Goal: Task Accomplishment & Management: Manage account settings

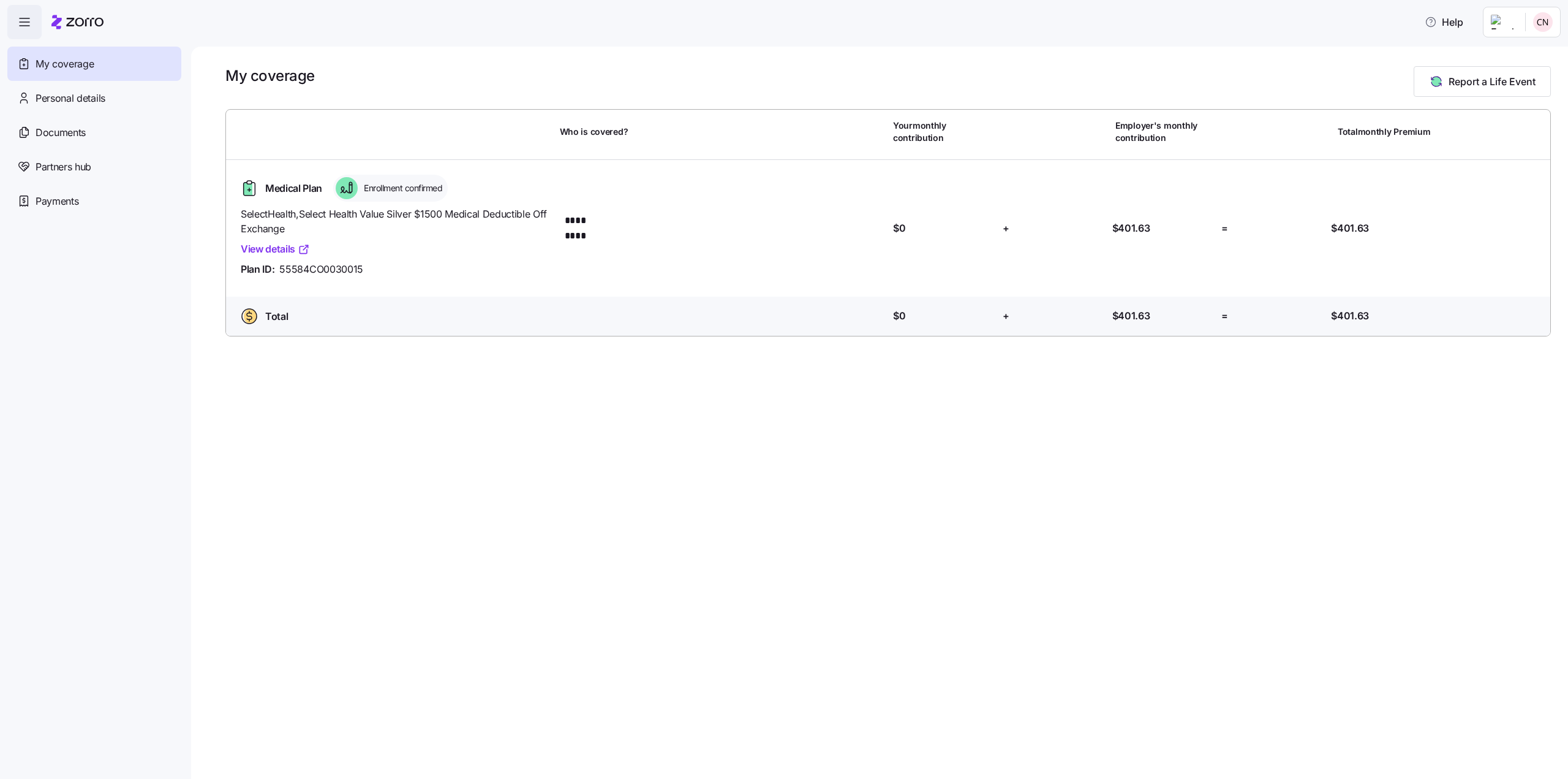
click at [405, 185] on span "Enrollment confirmed" at bounding box center [401, 187] width 82 height 12
click at [331, 191] on div "Medical Plan Enrollment confirmed" at bounding box center [396, 187] width 320 height 27
click at [300, 190] on span "Medical Plan" at bounding box center [293, 188] width 57 height 15
click at [52, 97] on span "Personal details" at bounding box center [70, 98] width 70 height 15
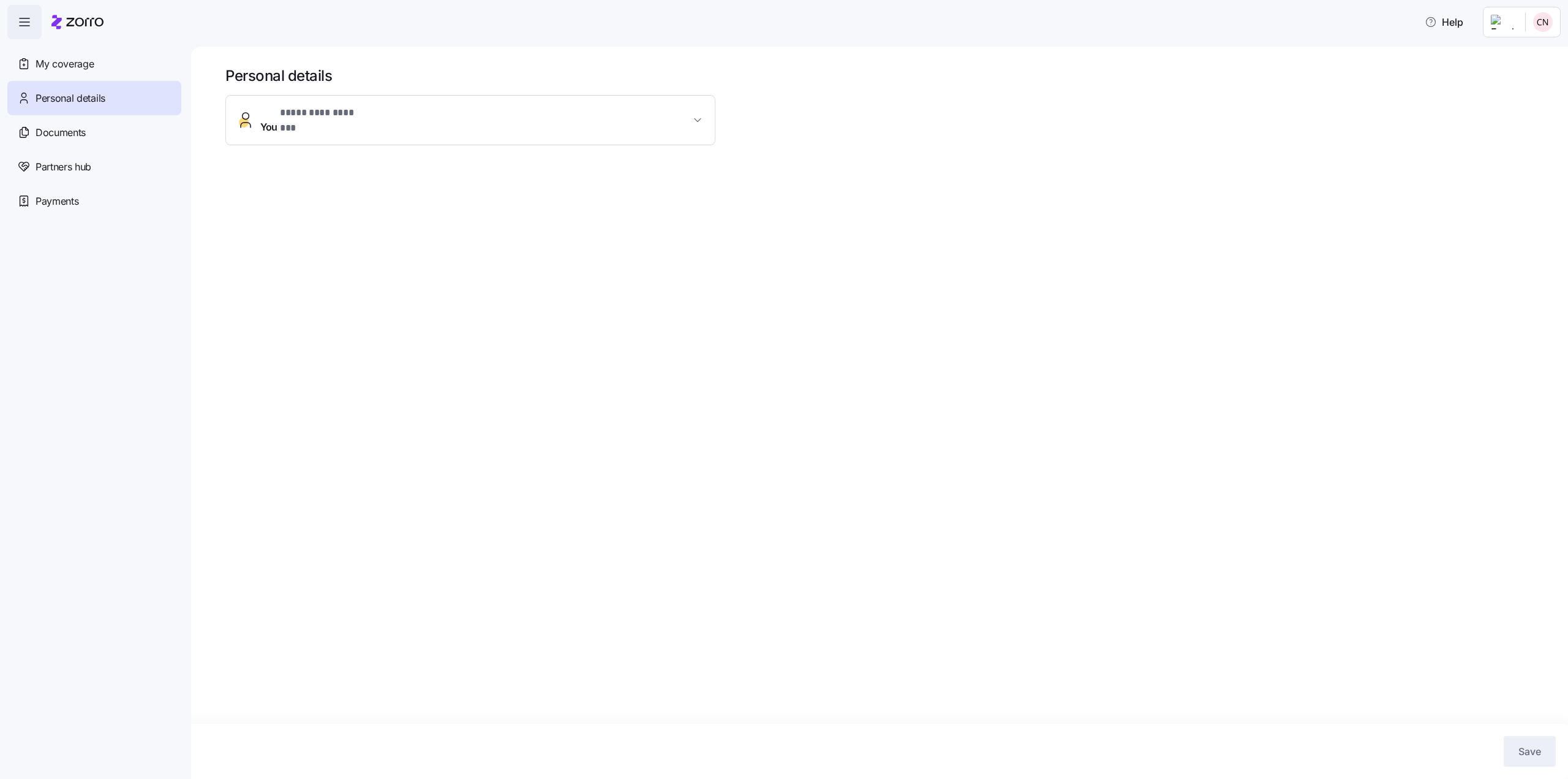
click at [399, 136] on div "**********" at bounding box center [470, 144] width 490 height 99
click at [427, 121] on span "You * ********* ******* *" at bounding box center [475, 119] width 430 height 29
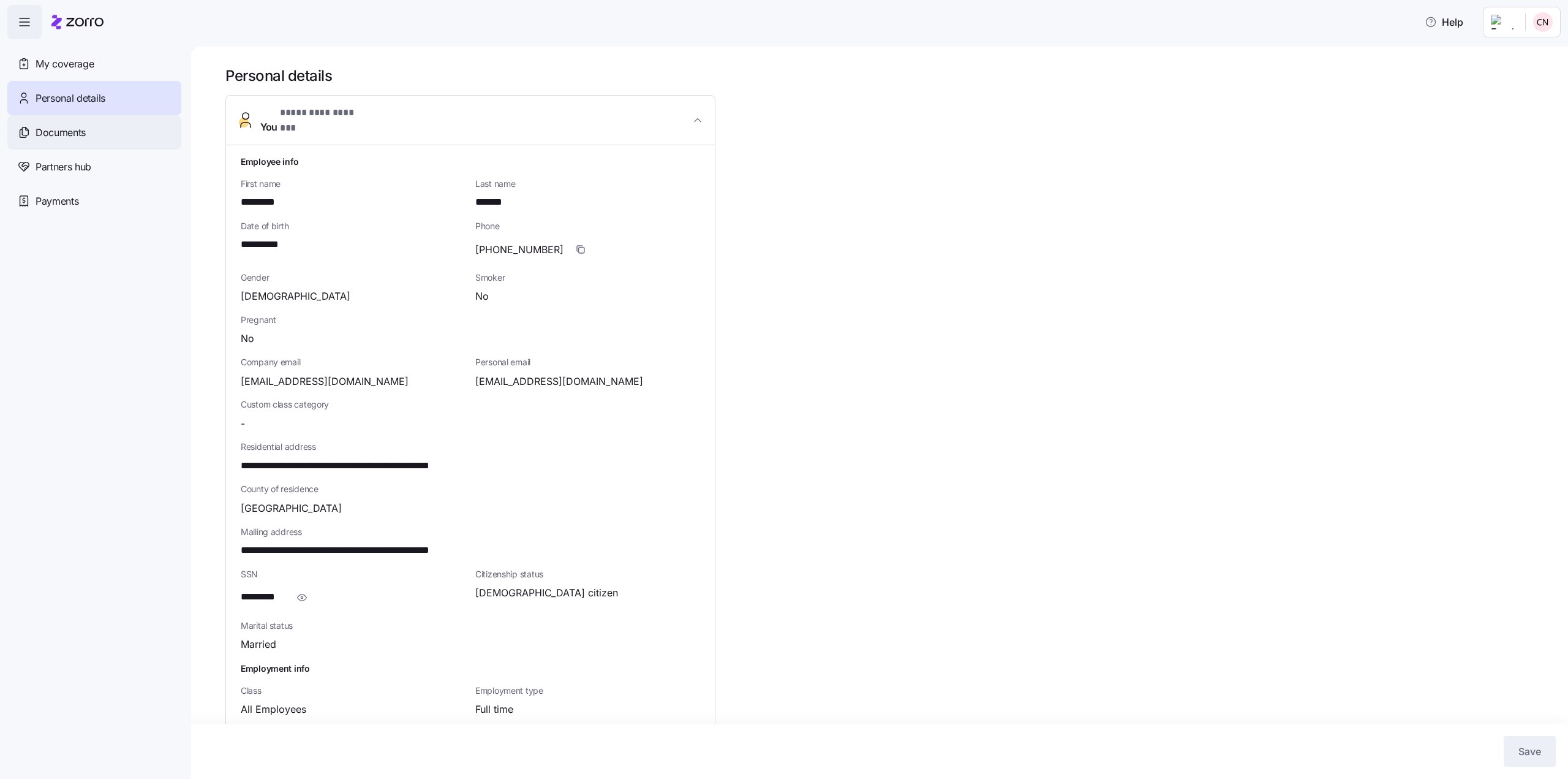
click at [77, 137] on span "Documents" at bounding box center [61, 132] width 51 height 15
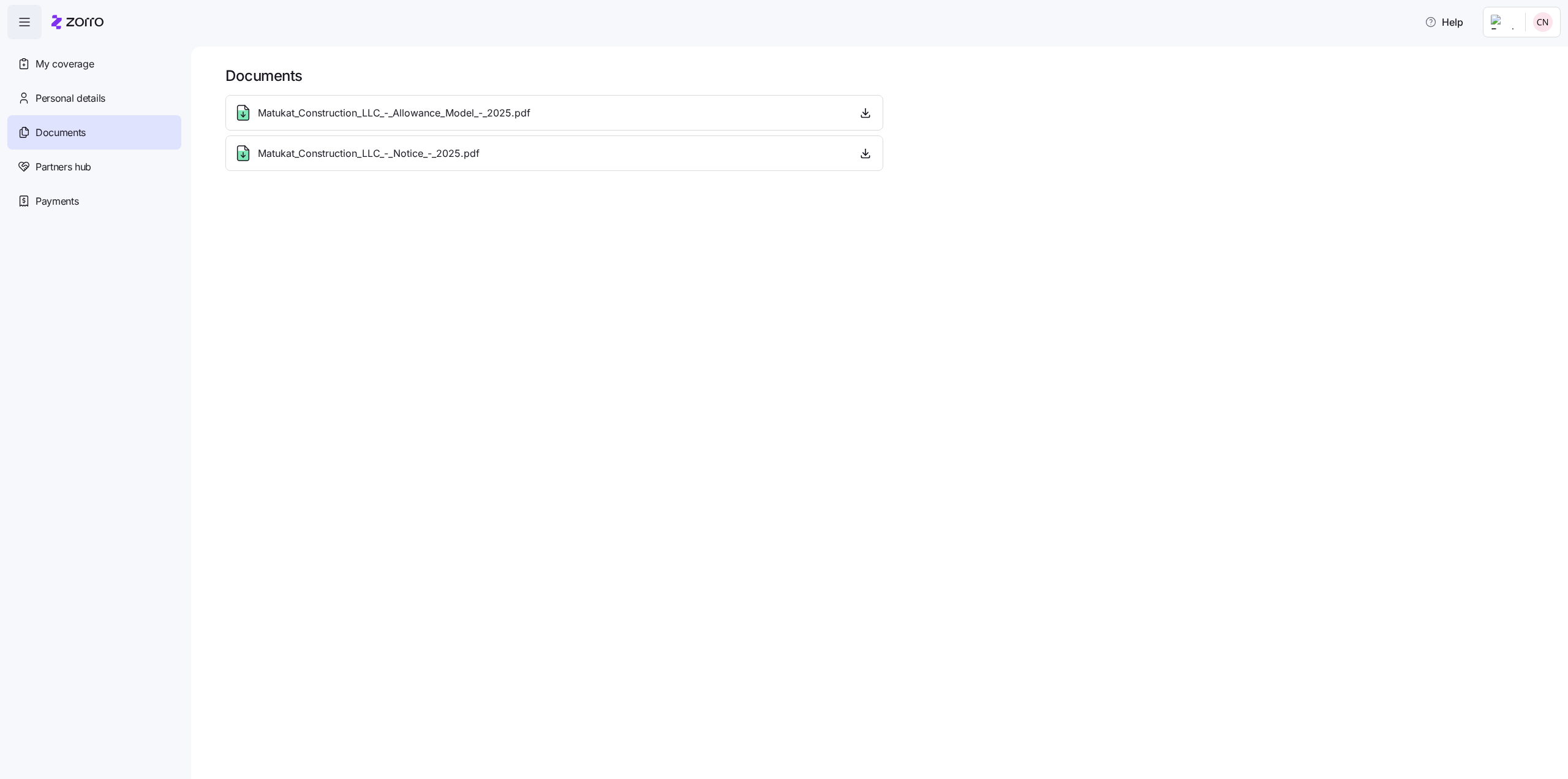
click at [535, 155] on div "Matukat_Construction_LLC_-_Notice_-_2025.pdf" at bounding box center [554, 153] width 642 height 20
click at [416, 157] on span "Matukat_Construction_LLC_-_Notice_-_2025.pdf" at bounding box center [368, 154] width 222 height 15
click at [74, 167] on span "Partners hub" at bounding box center [63, 167] width 55 height 15
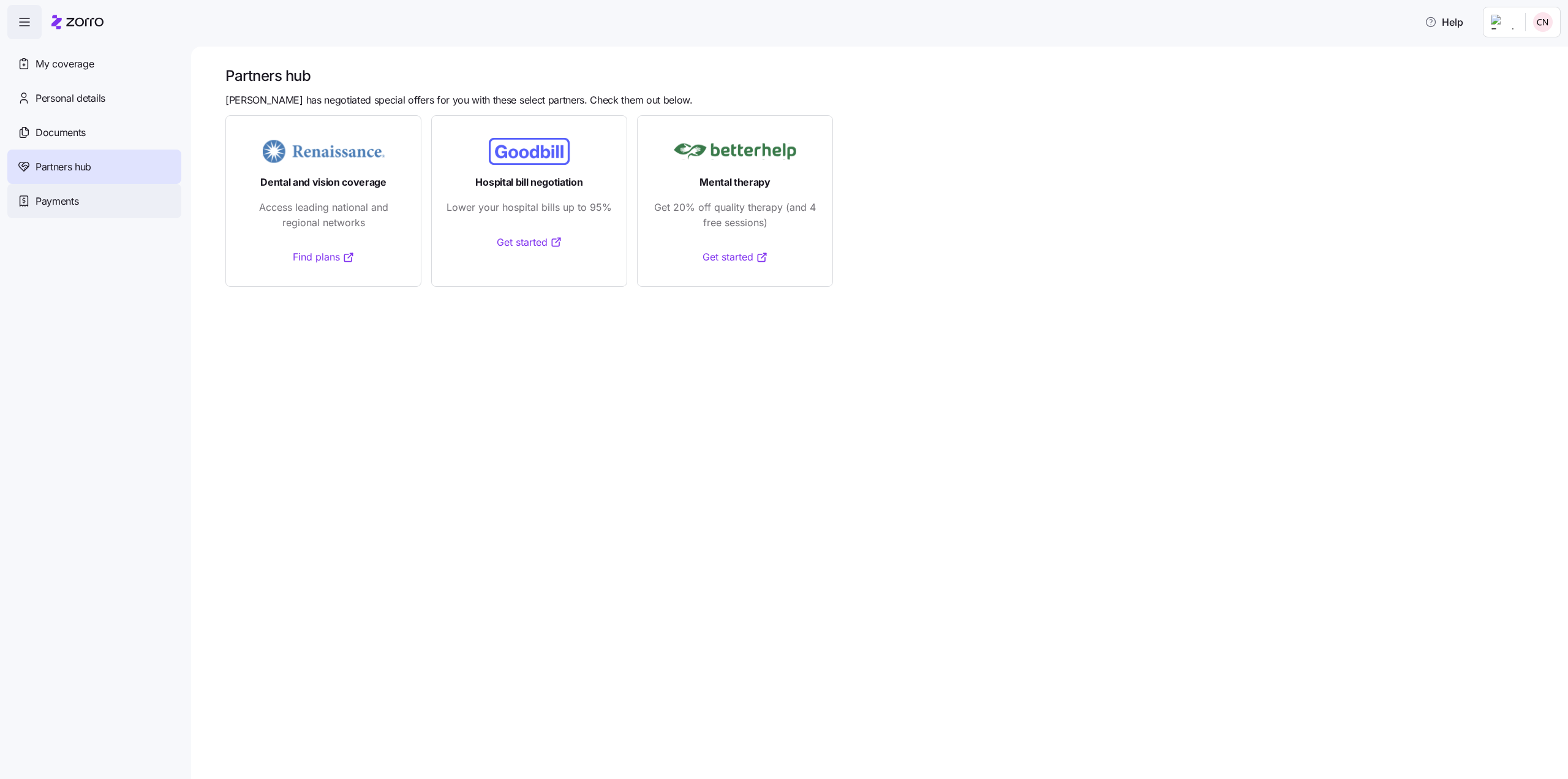
click at [59, 196] on span "Payments" at bounding box center [57, 202] width 43 height 15
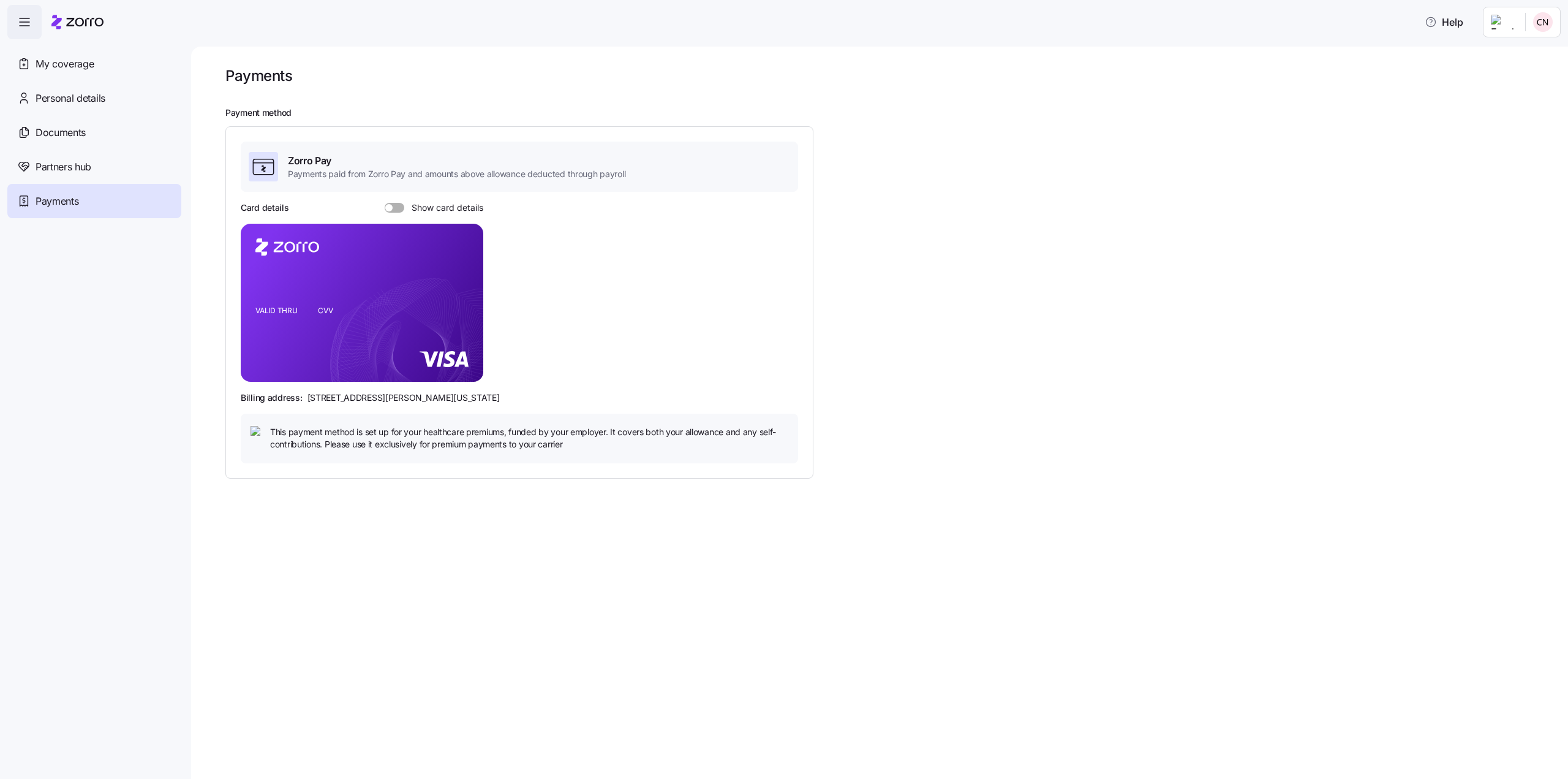
click at [388, 209] on span at bounding box center [389, 208] width 7 height 7
click at [385, 202] on input "Show card details" at bounding box center [385, 202] width 0 height 0
click at [25, 35] on span "button" at bounding box center [23, 22] width 33 height 33
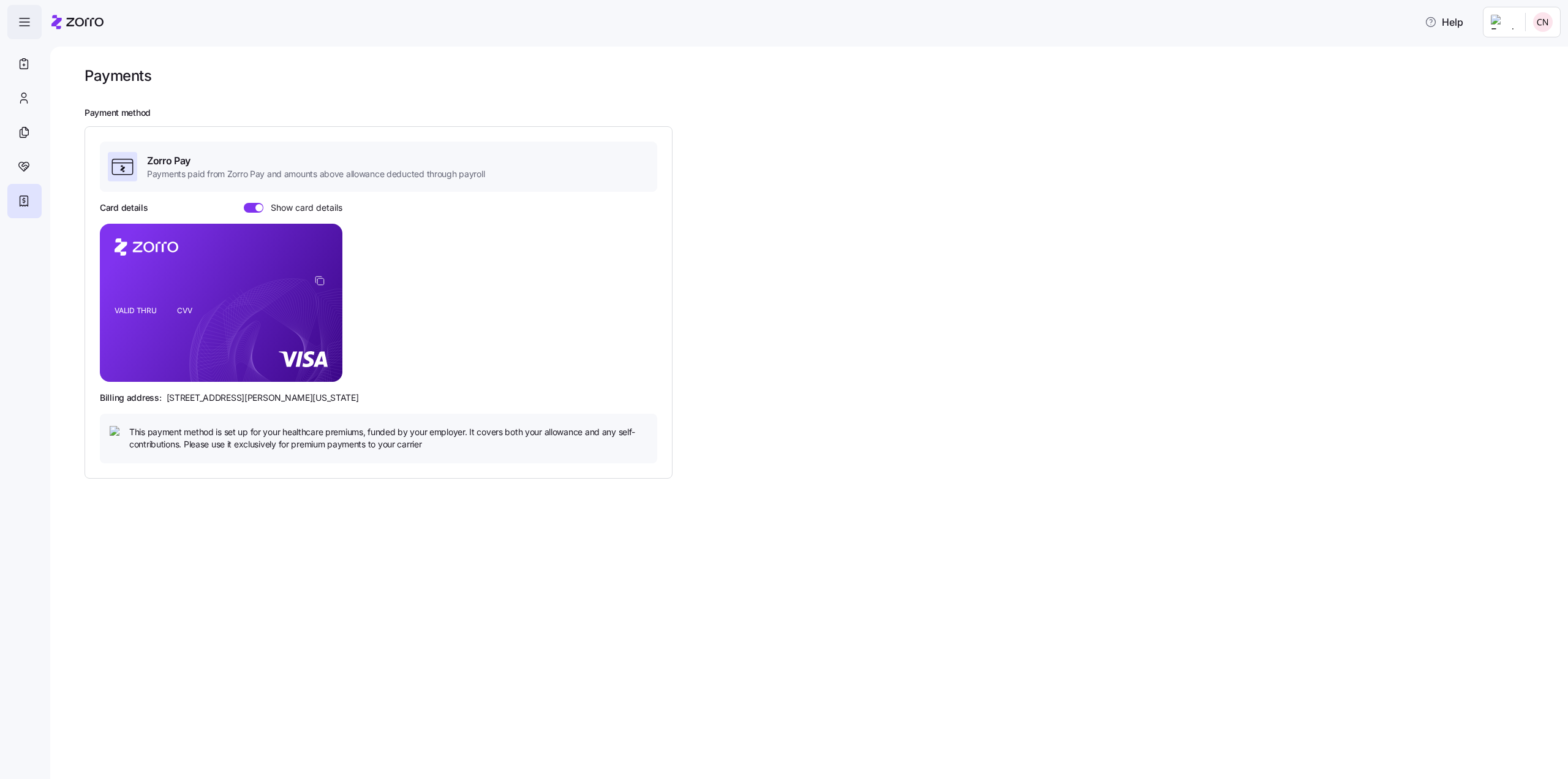
click at [25, 35] on span "button" at bounding box center [23, 22] width 33 height 33
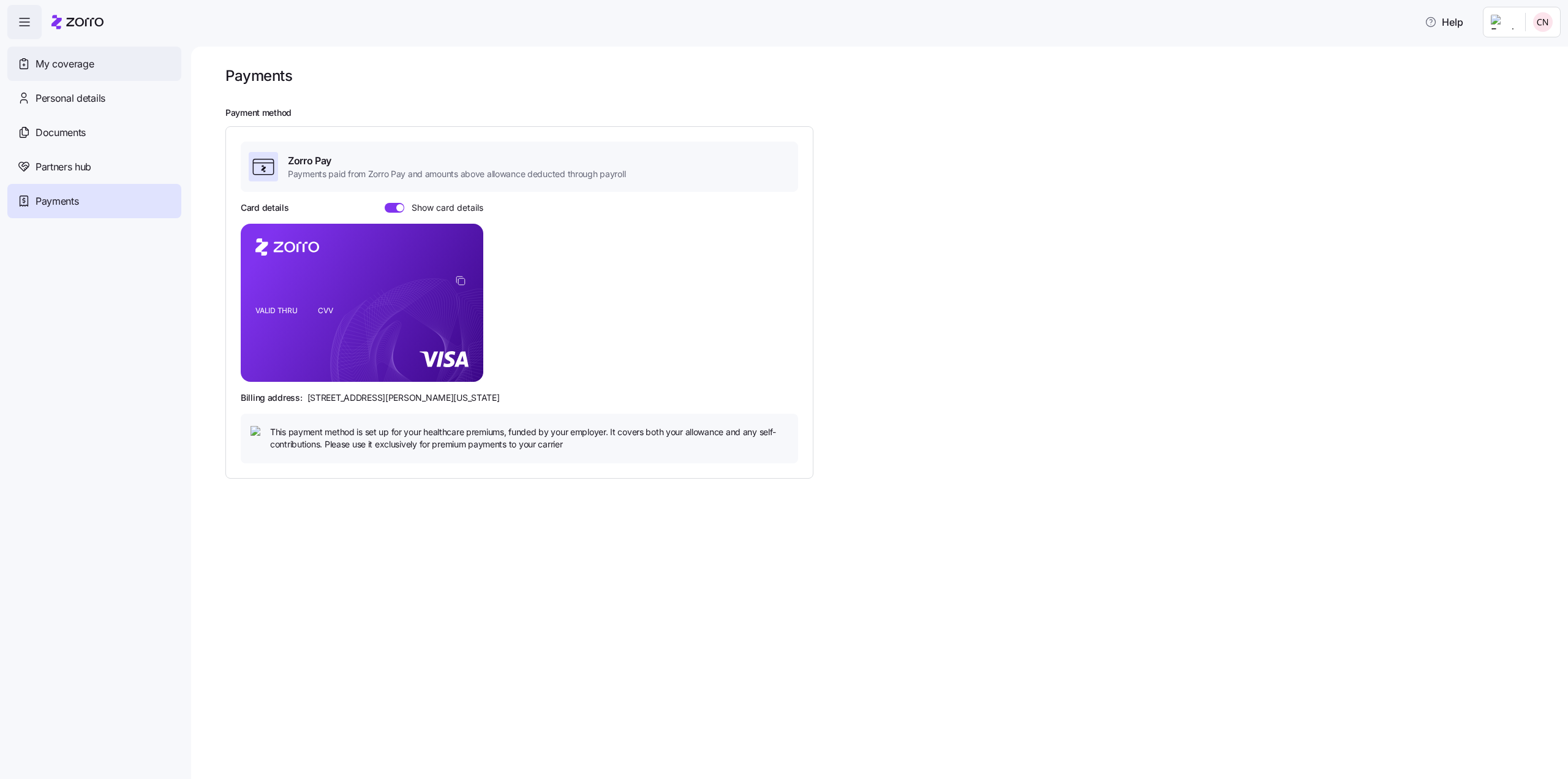
click at [48, 55] on div "My coverage" at bounding box center [95, 64] width 174 height 35
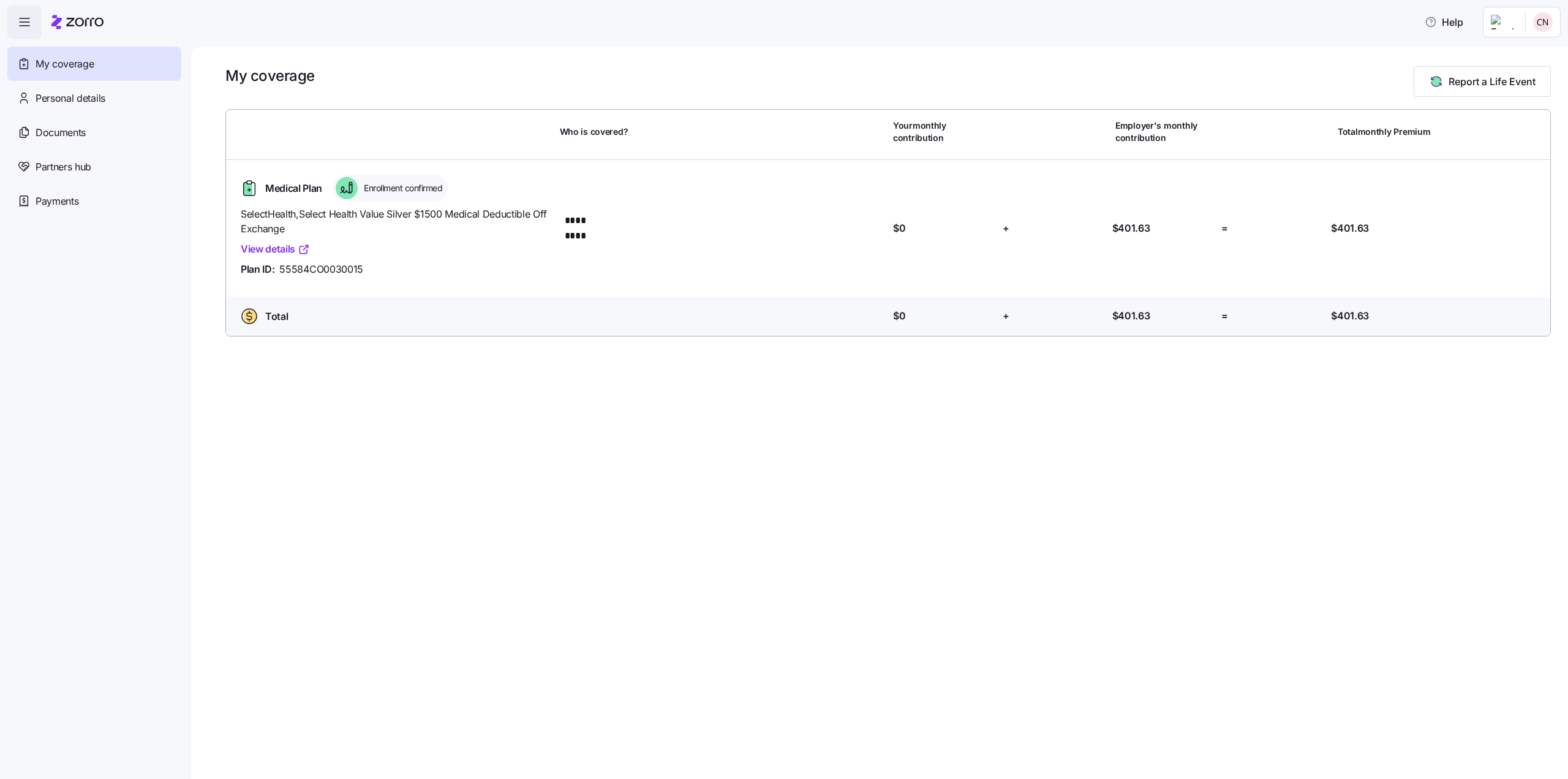
click at [1505, 27] on html "Help My coverage Personal details Documents Partners hub Payments My coverage R…" at bounding box center [784, 385] width 1568 height 772
click at [1517, 54] on div "My settings" at bounding box center [1519, 55] width 65 height 13
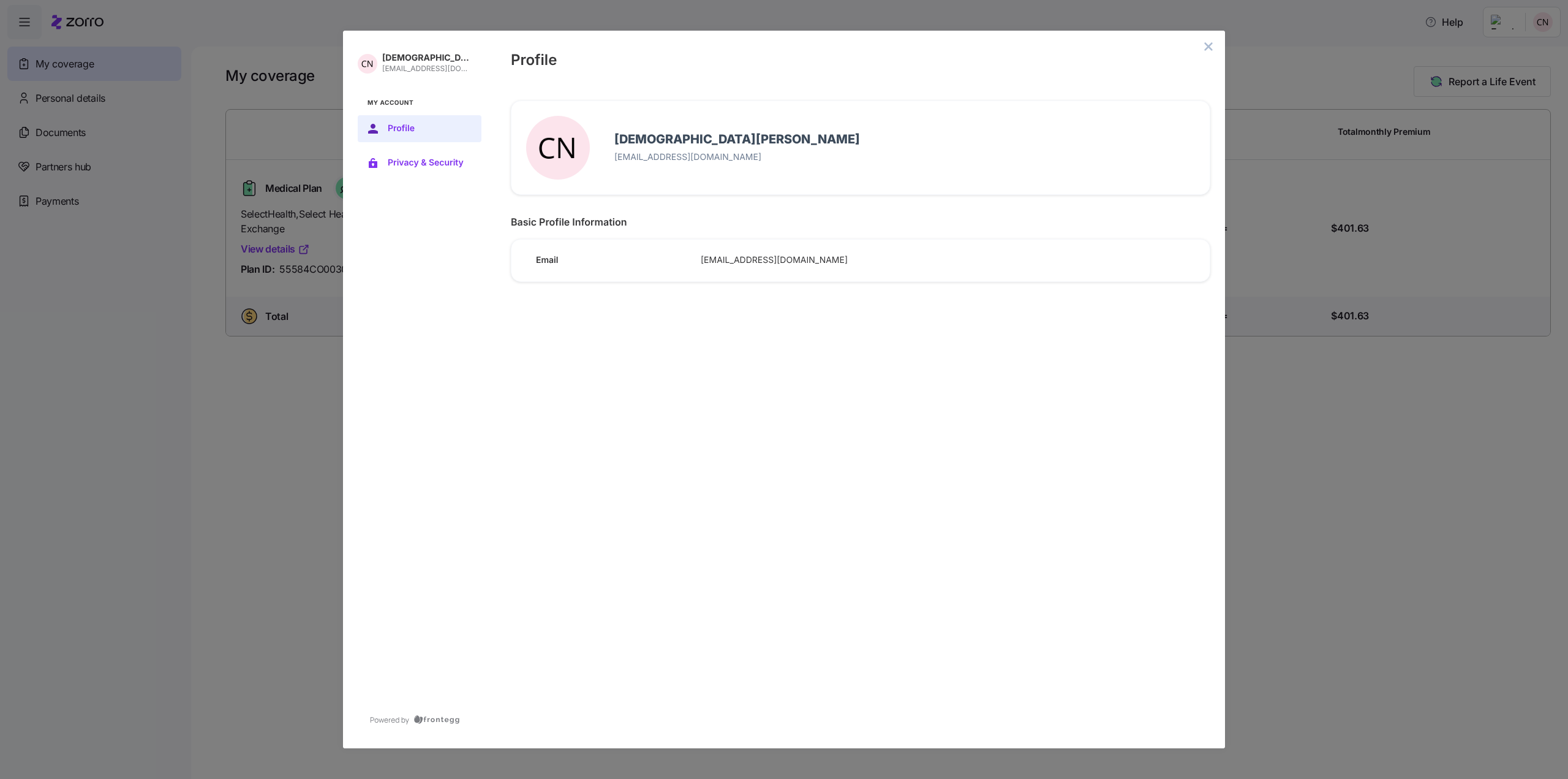
click at [433, 159] on span "Privacy & Security" at bounding box center [429, 163] width 83 height 9
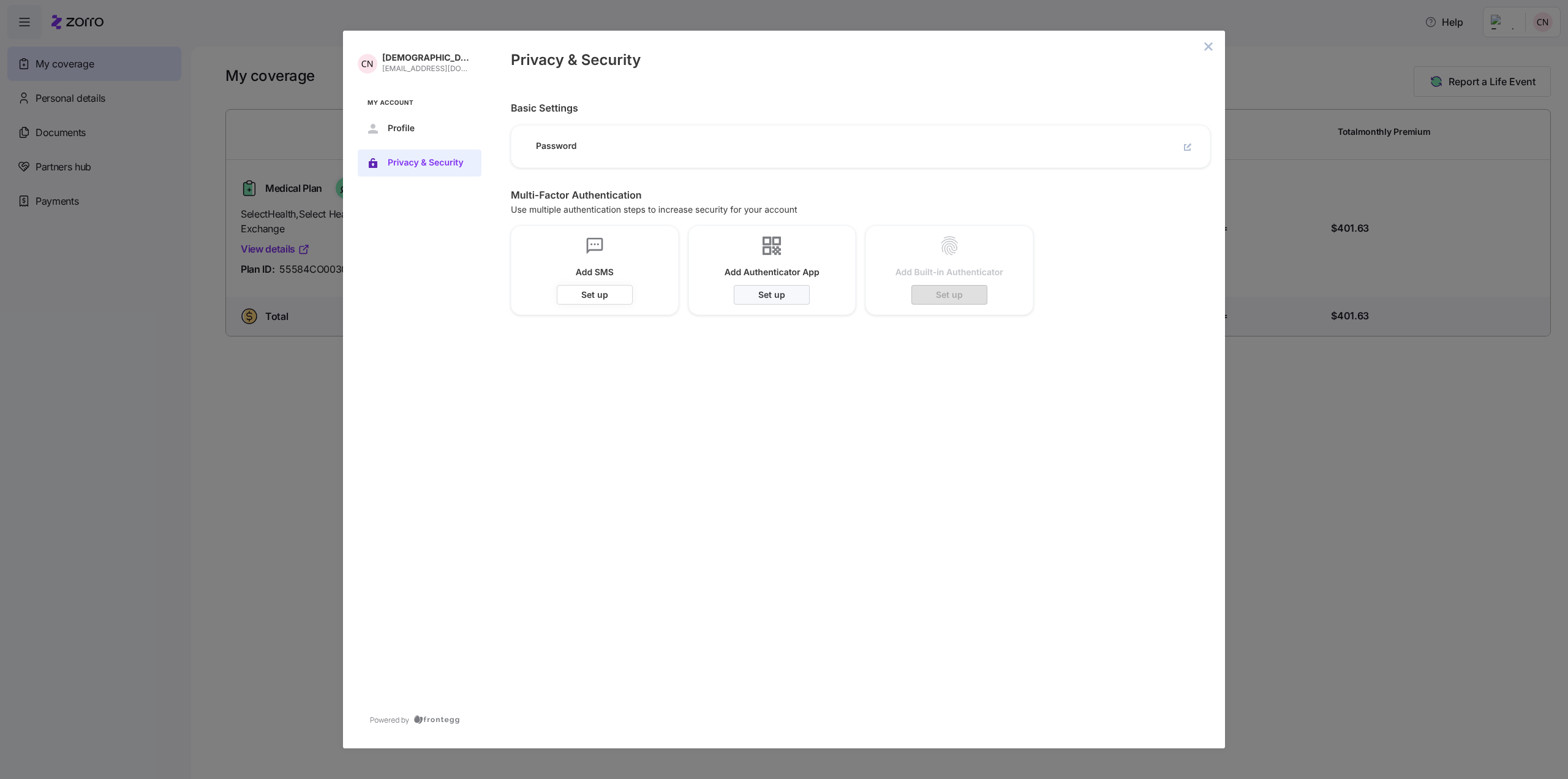
click at [0, 0] on span "Set up" at bounding box center [0, 0] width 0 height 0
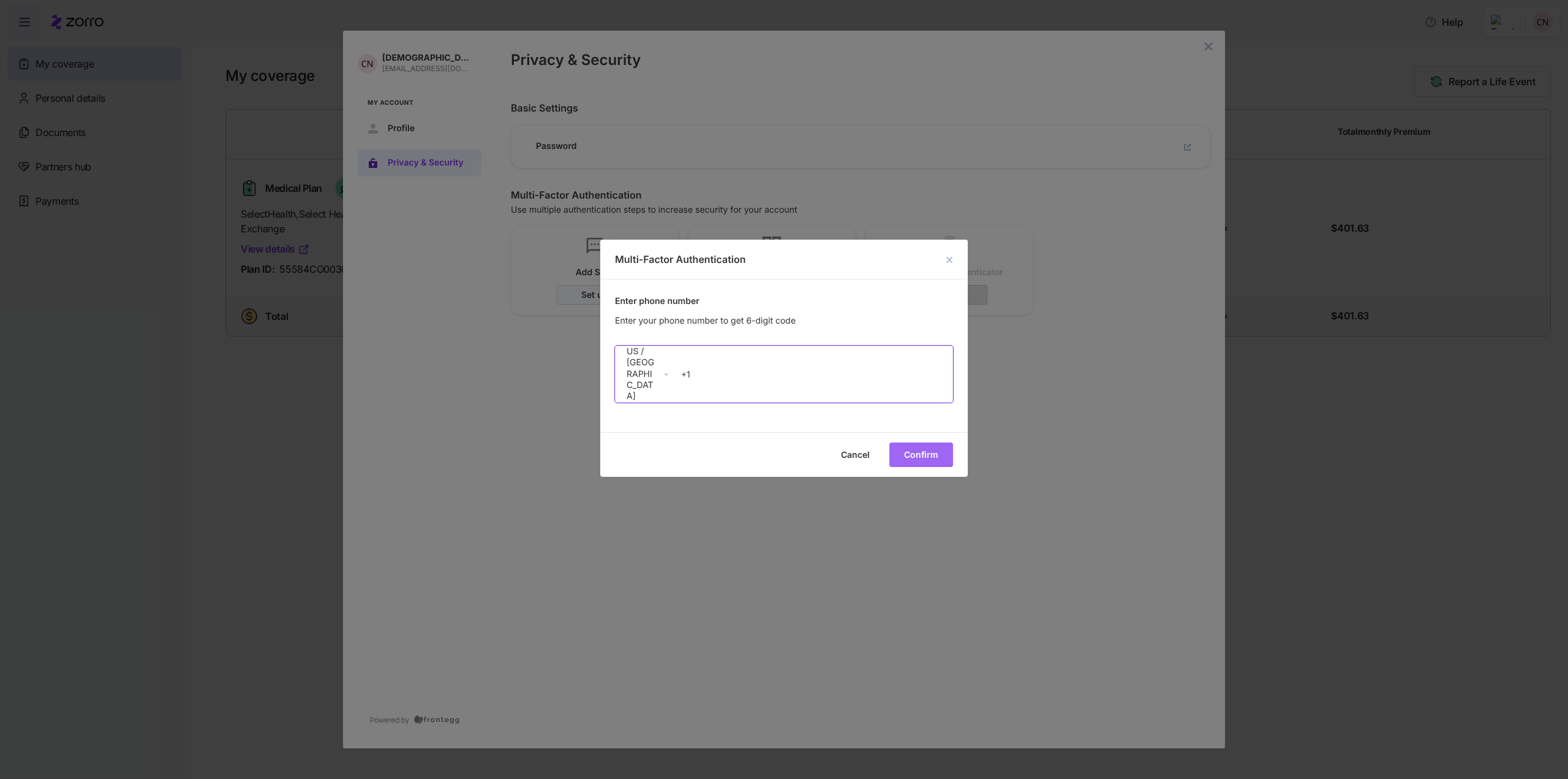
click at [781, 375] on input "+1" at bounding box center [814, 374] width 276 height 23
type input "+1 619 757 5289"
click at [0, 0] on span "Confirm" at bounding box center [0, 0] width 0 height 0
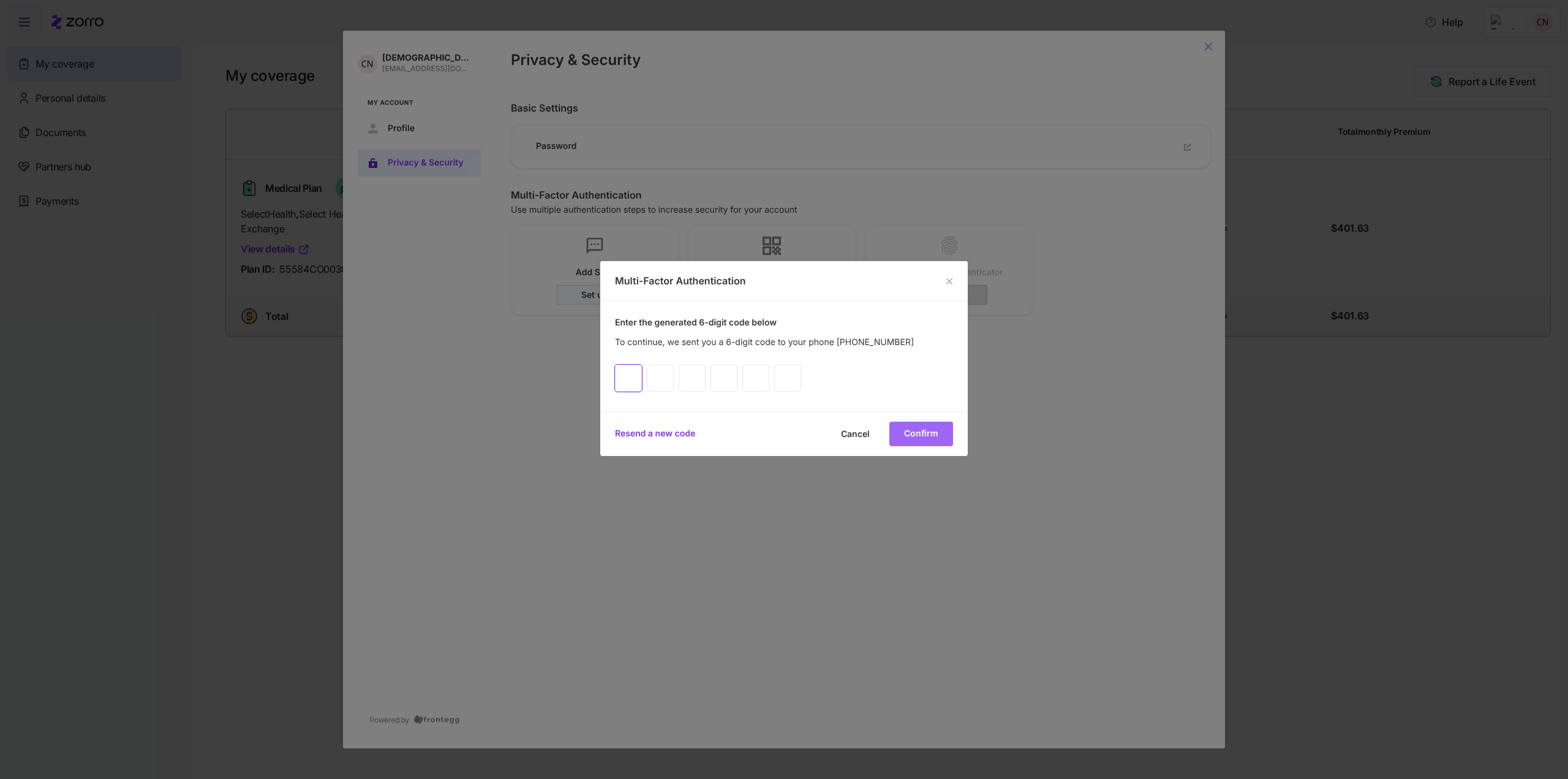
type input "2"
type input "7"
type input "1"
type input "8"
type input "5"
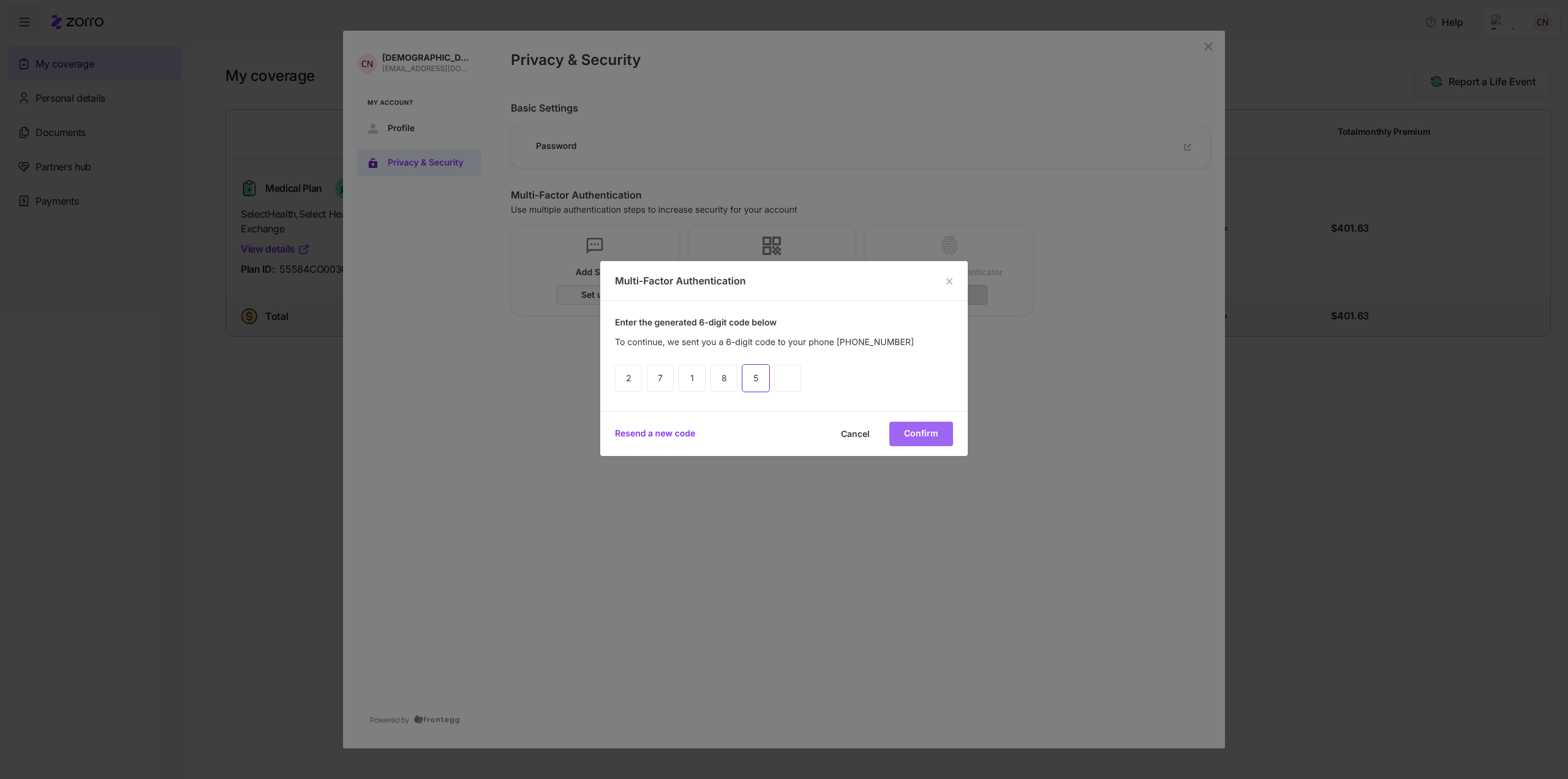
type input "4"
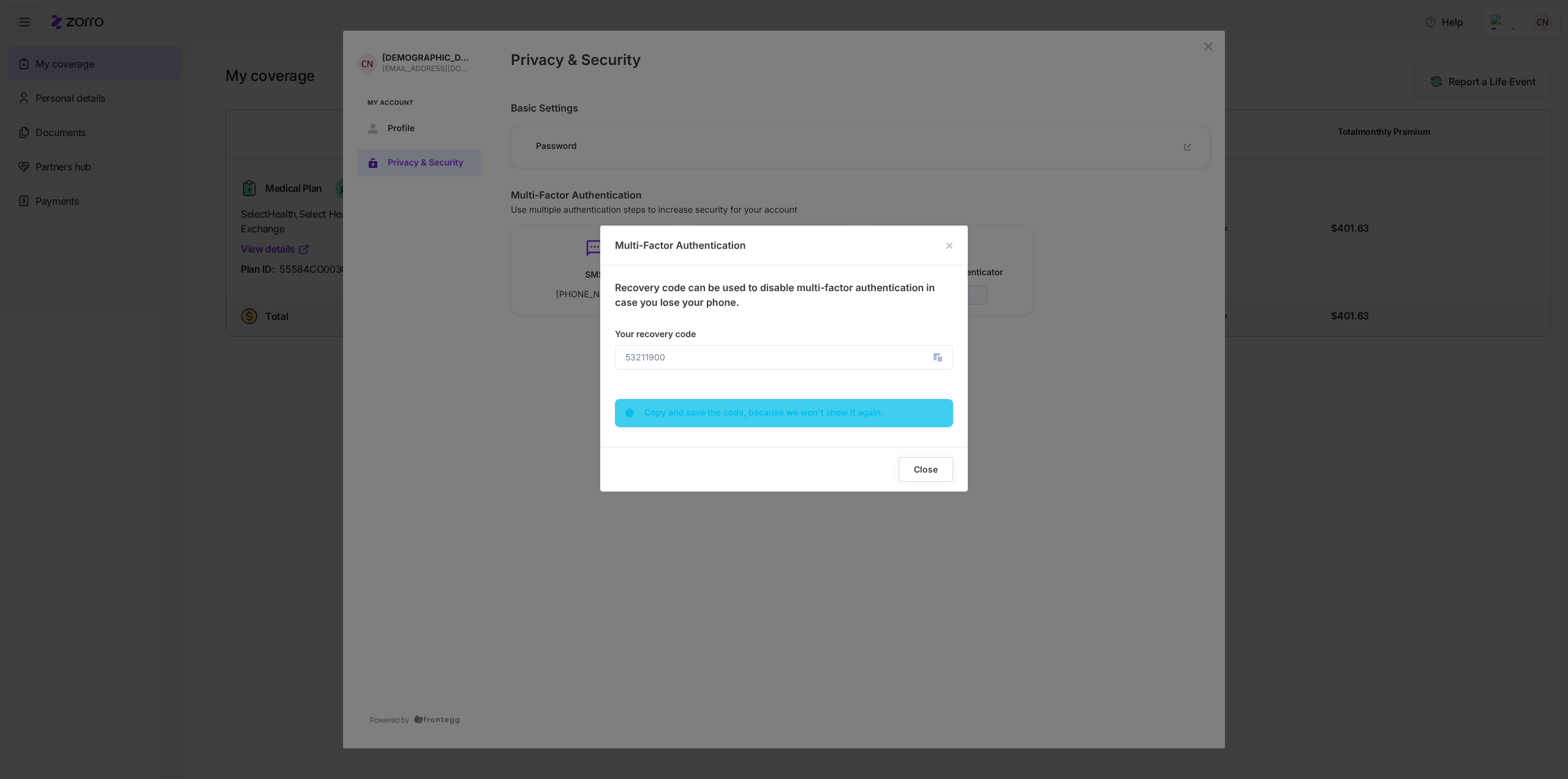
click at [0, 0] on span "Close" at bounding box center [0, 0] width 0 height 0
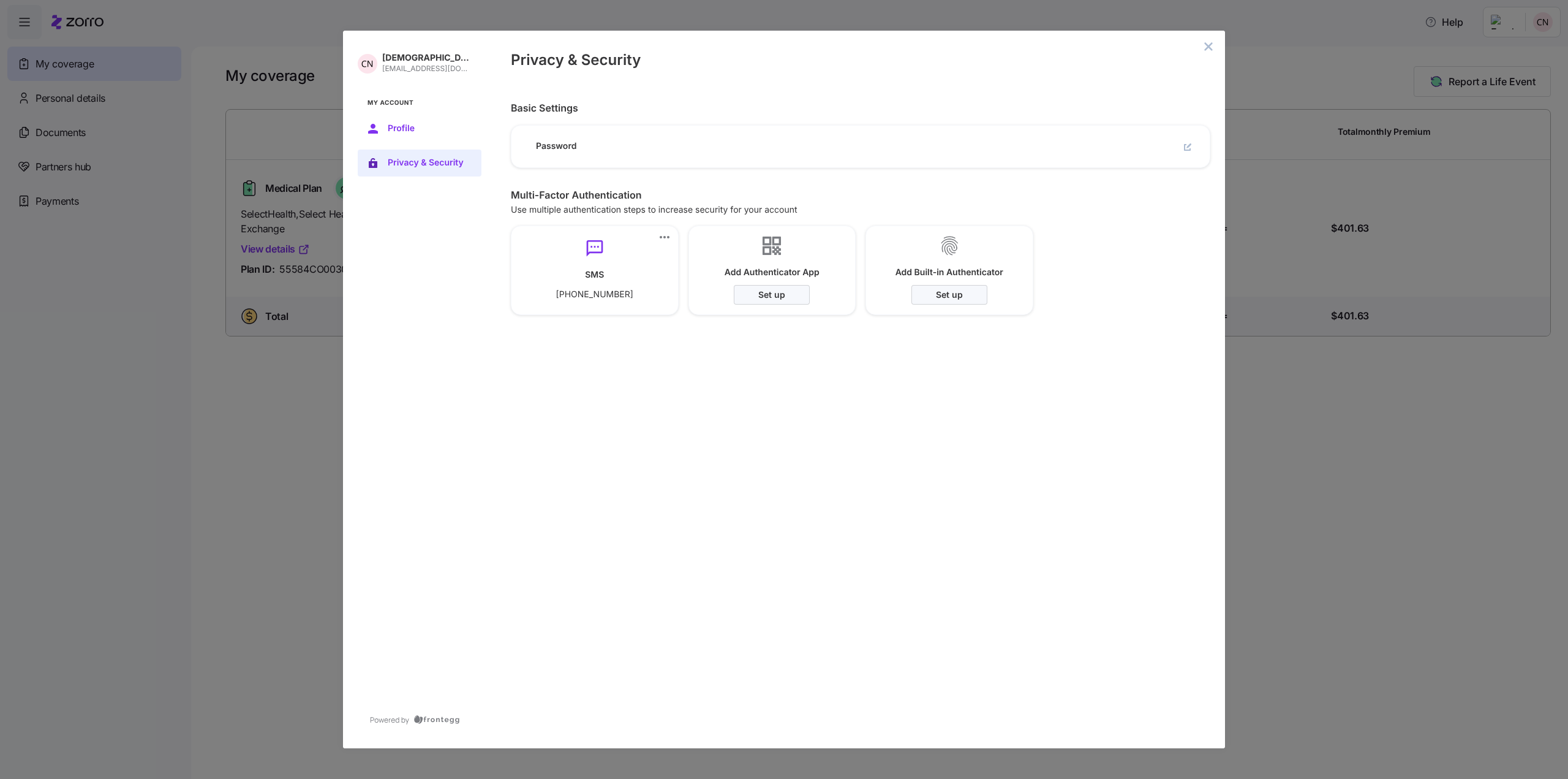
click at [396, 133] on span "Profile" at bounding box center [429, 128] width 83 height 9
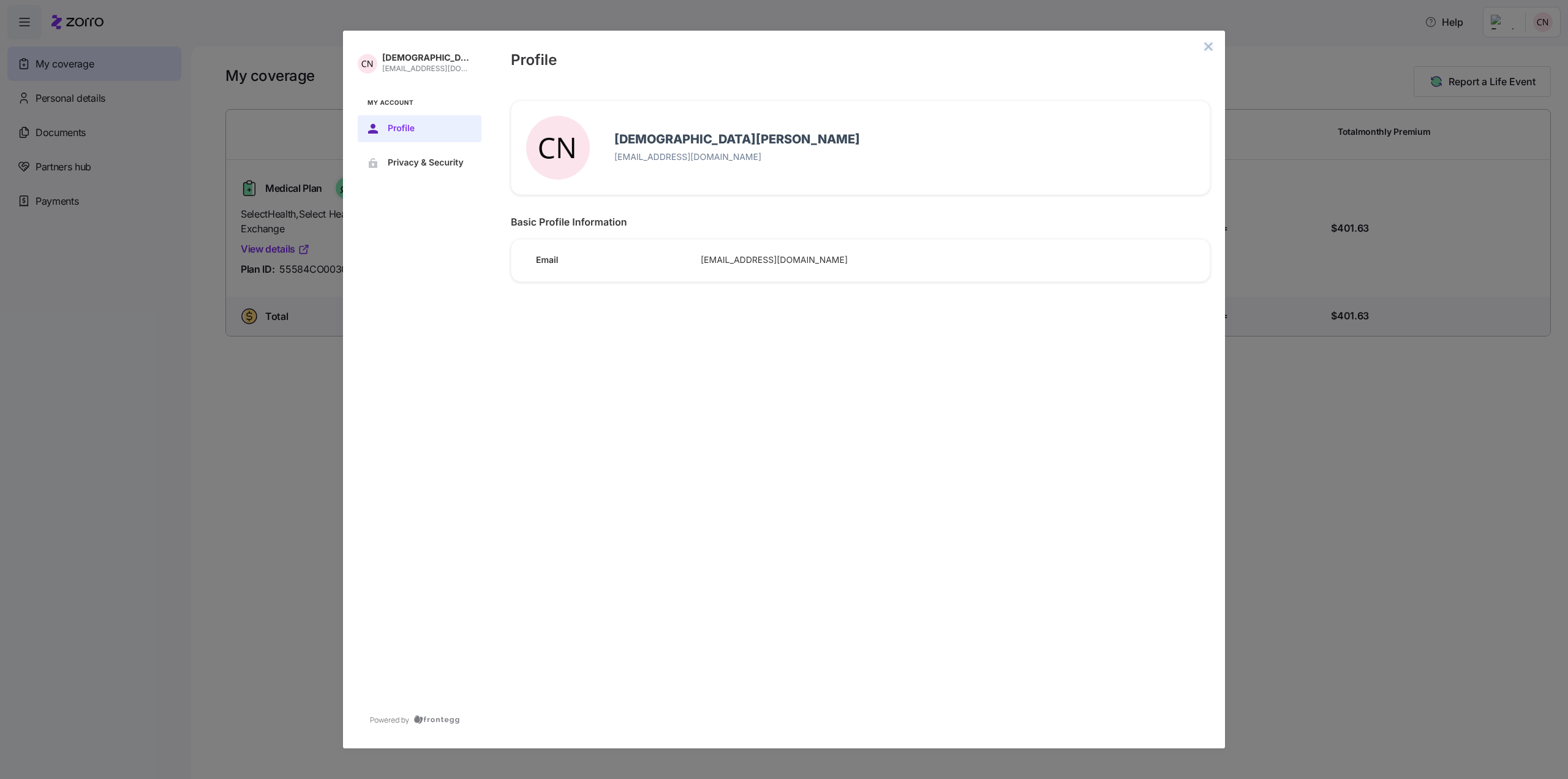
click at [1205, 47] on icon "close admin-box" at bounding box center [1208, 46] width 9 height 9
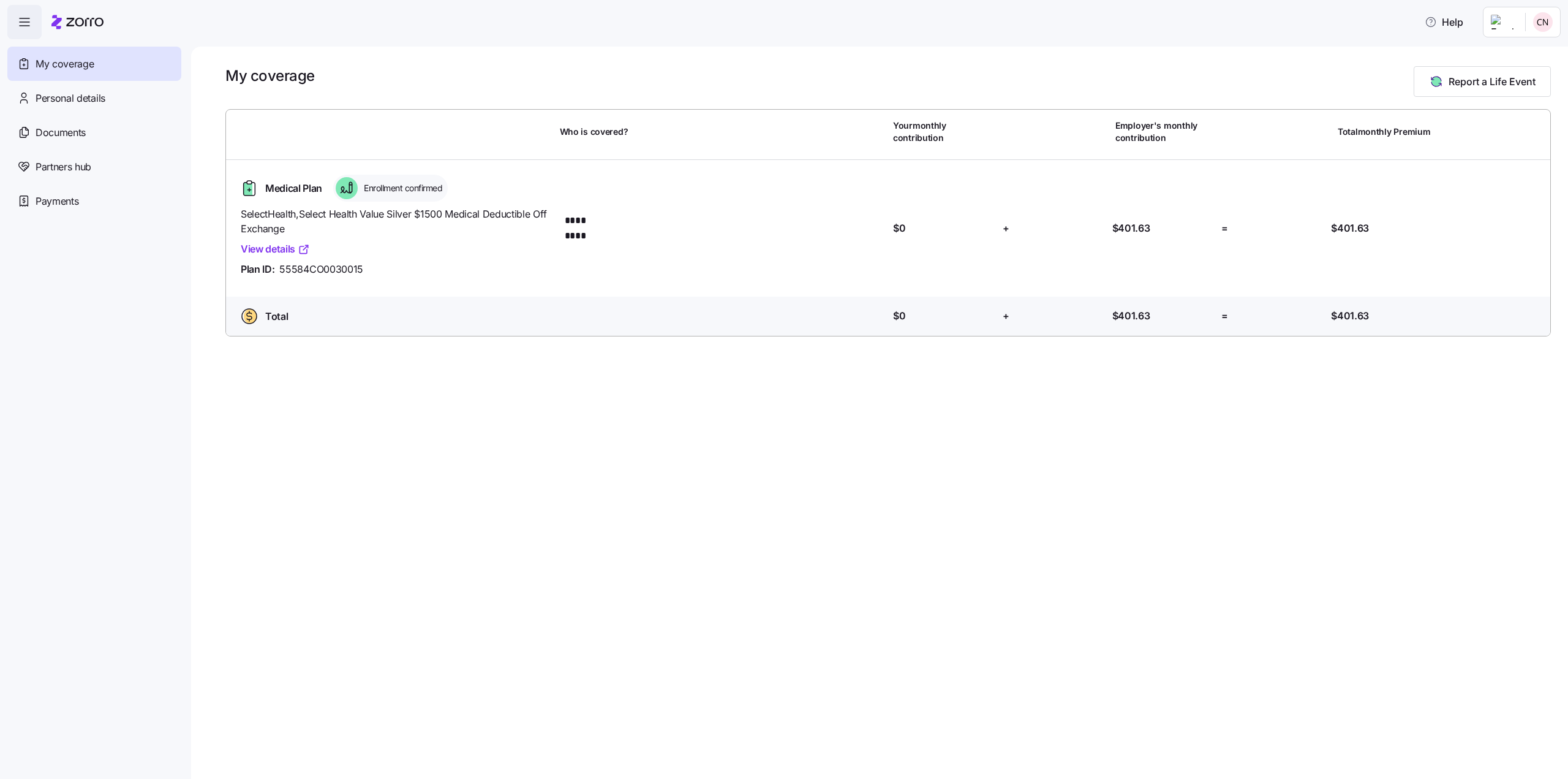
click at [859, 427] on div "My coverage Report a Life Event Who is covered? Your monthly contribution Emplo…" at bounding box center [879, 412] width 1377 height 732
click at [383, 435] on div "My coverage Report a Life Event Who is covered? Your monthly contribution Emplo…" at bounding box center [879, 412] width 1377 height 732
